Goal: Task Accomplishment & Management: Manage account settings

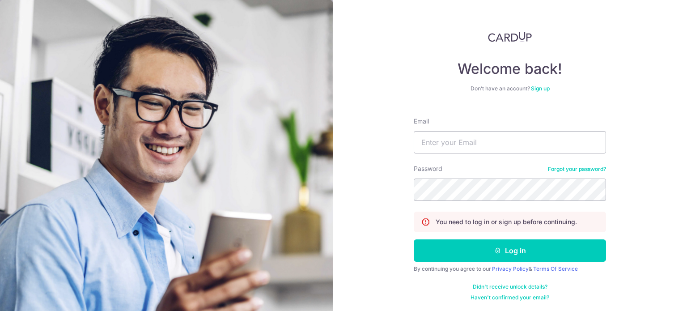
click at [450, 146] on input "Email" at bounding box center [510, 142] width 192 height 22
type input "[EMAIL_ADDRESS][DOMAIN_NAME]"
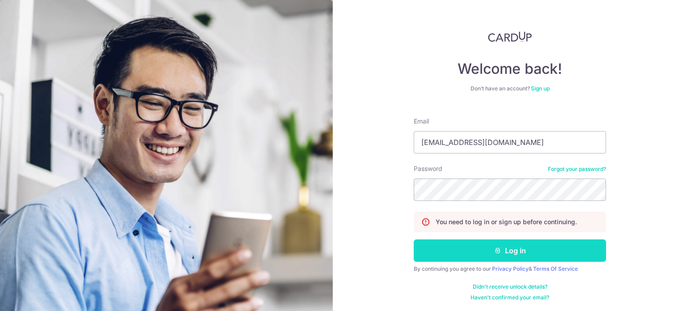
click at [506, 252] on button "Log in" at bounding box center [510, 250] width 192 height 22
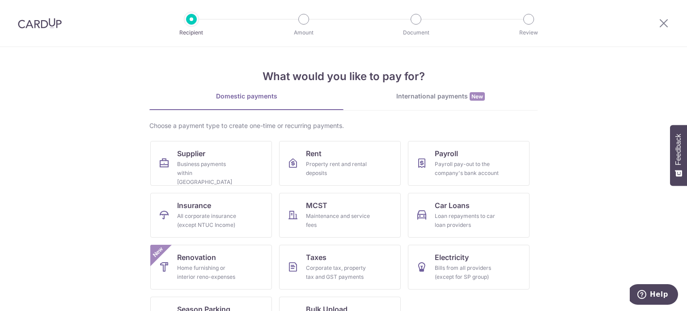
click at [34, 17] on div at bounding box center [40, 23] width 80 height 47
click at [35, 21] on img at bounding box center [40, 23] width 44 height 11
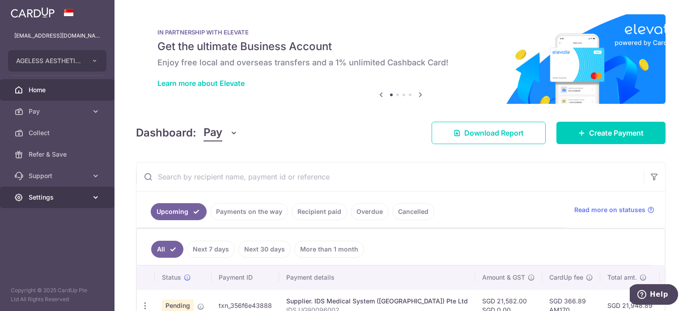
click at [62, 198] on span "Settings" at bounding box center [58, 197] width 59 height 9
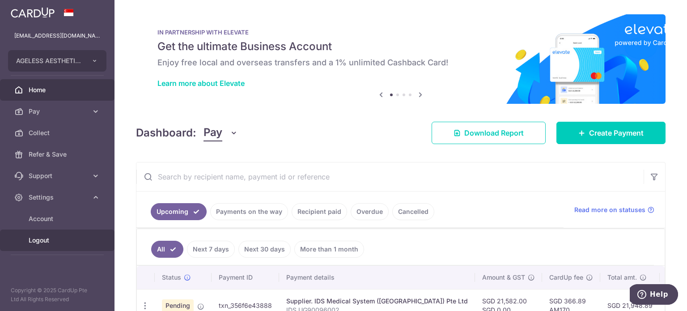
click at [49, 242] on span "Logout" at bounding box center [58, 240] width 59 height 9
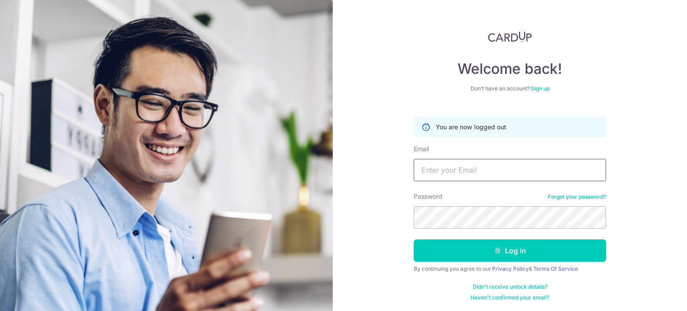
click at [489, 172] on input "Email" at bounding box center [510, 170] width 192 height 22
type input "beegay58@gmail.com"
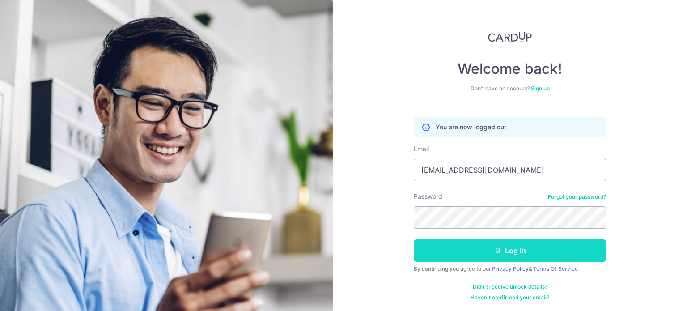
click at [490, 243] on button "Log in" at bounding box center [510, 250] width 192 height 22
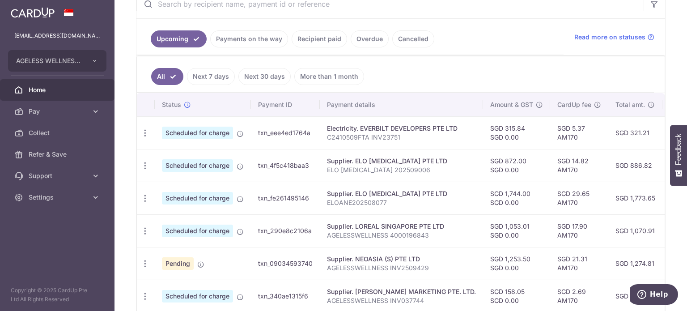
scroll to position [264, 0]
